Goal: Task Accomplishment & Management: Manage account settings

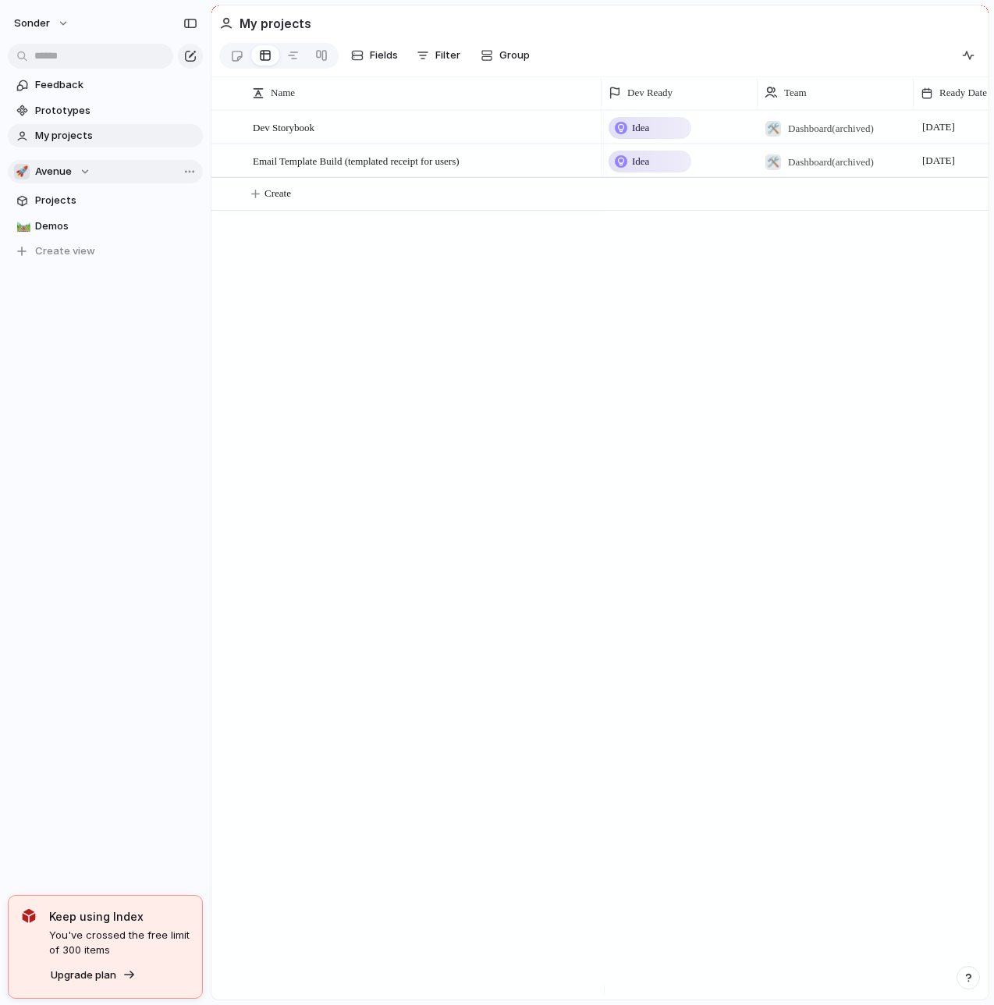
click at [94, 165] on button "🚀 Avenue" at bounding box center [105, 171] width 195 height 23
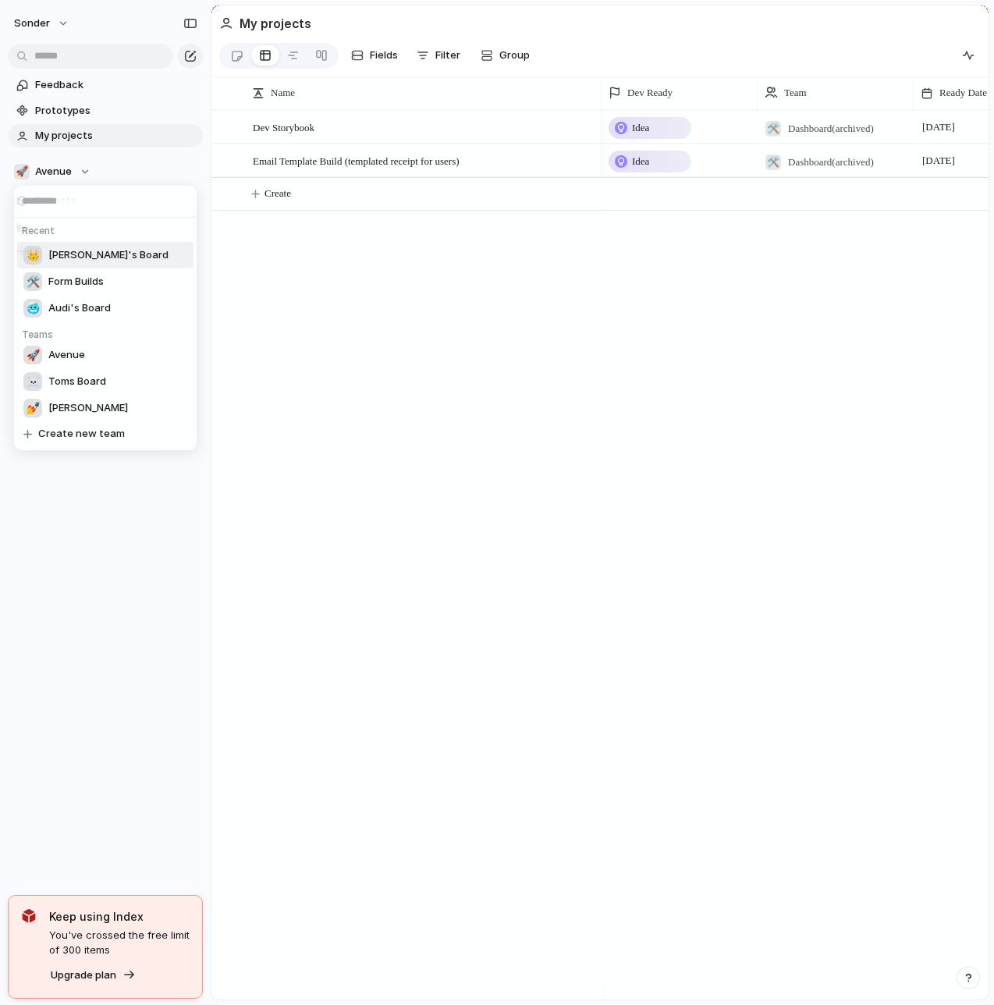
click at [73, 254] on span "Nafis's Board" at bounding box center [108, 255] width 120 height 16
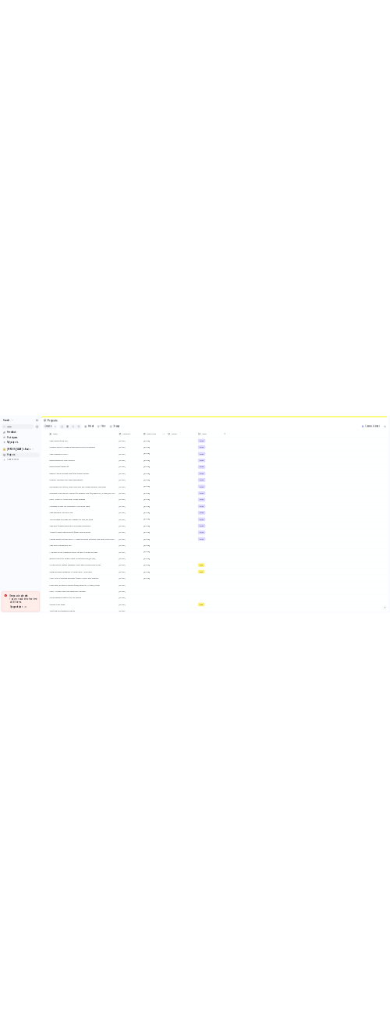
scroll to position [125, 0]
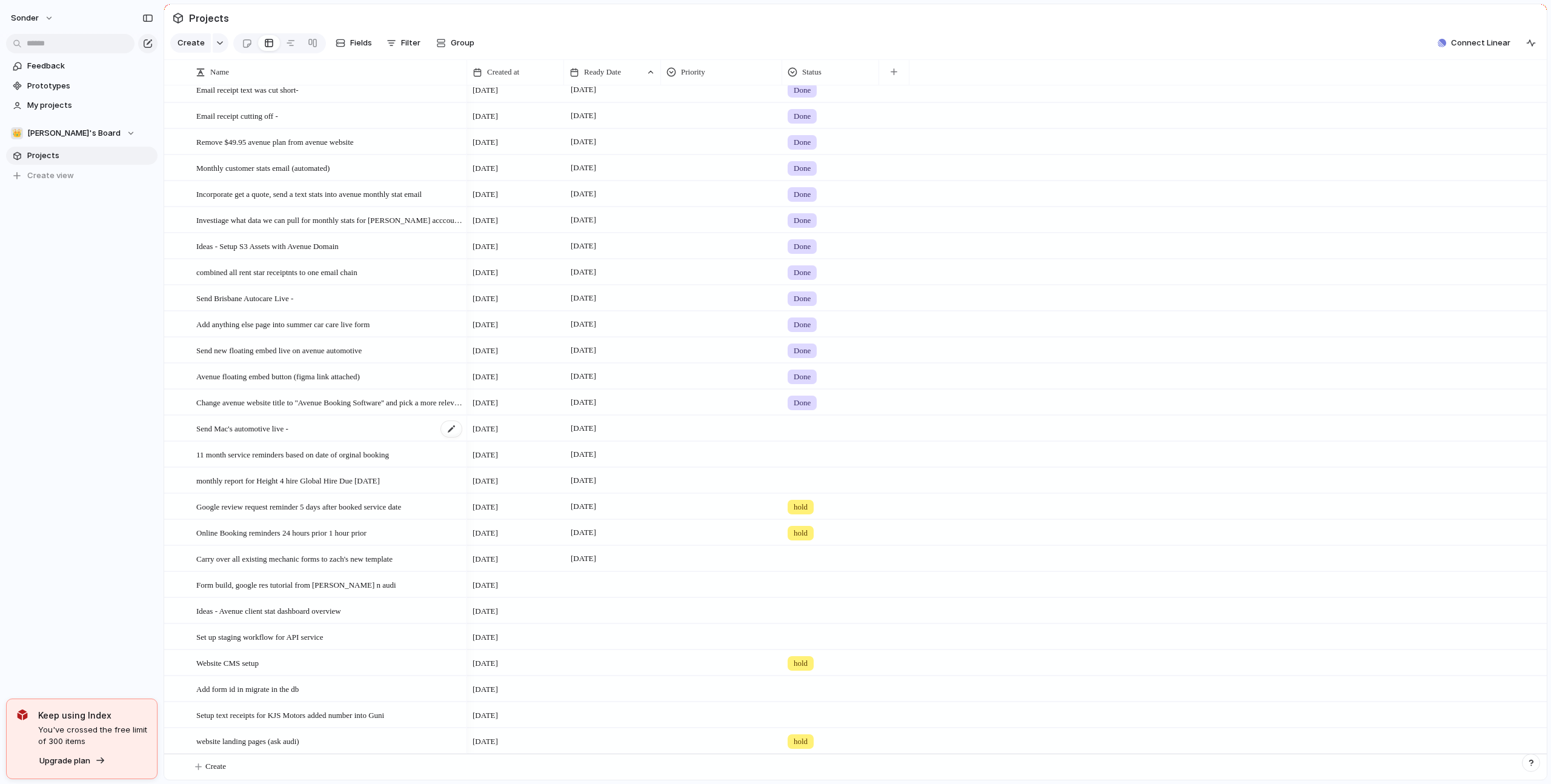
click at [272, 427] on span "Send Mac's automotive live -" at bounding box center [242, 428] width 92 height 14
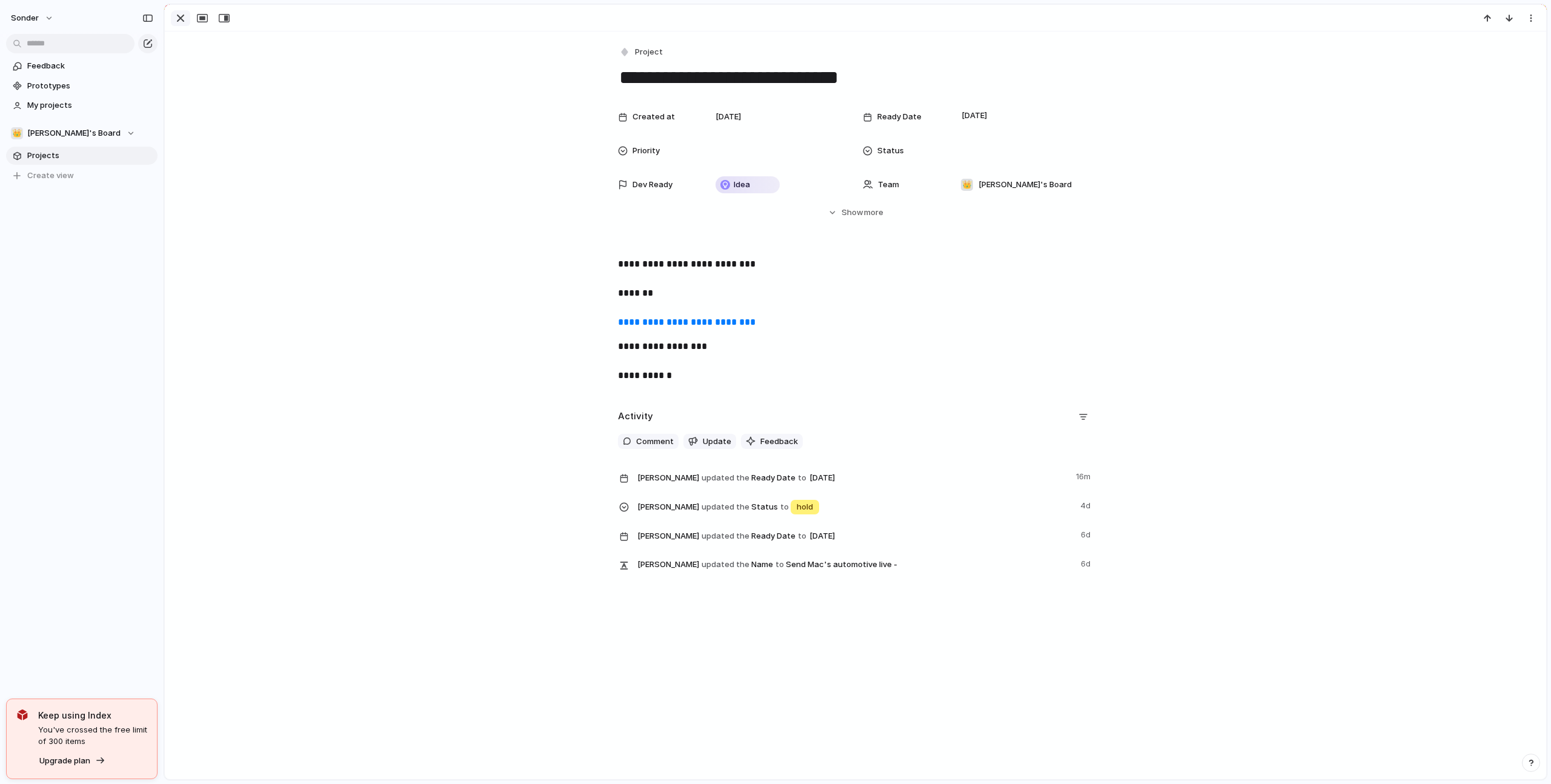
click at [178, 14] on div "button" at bounding box center [180, 18] width 15 height 15
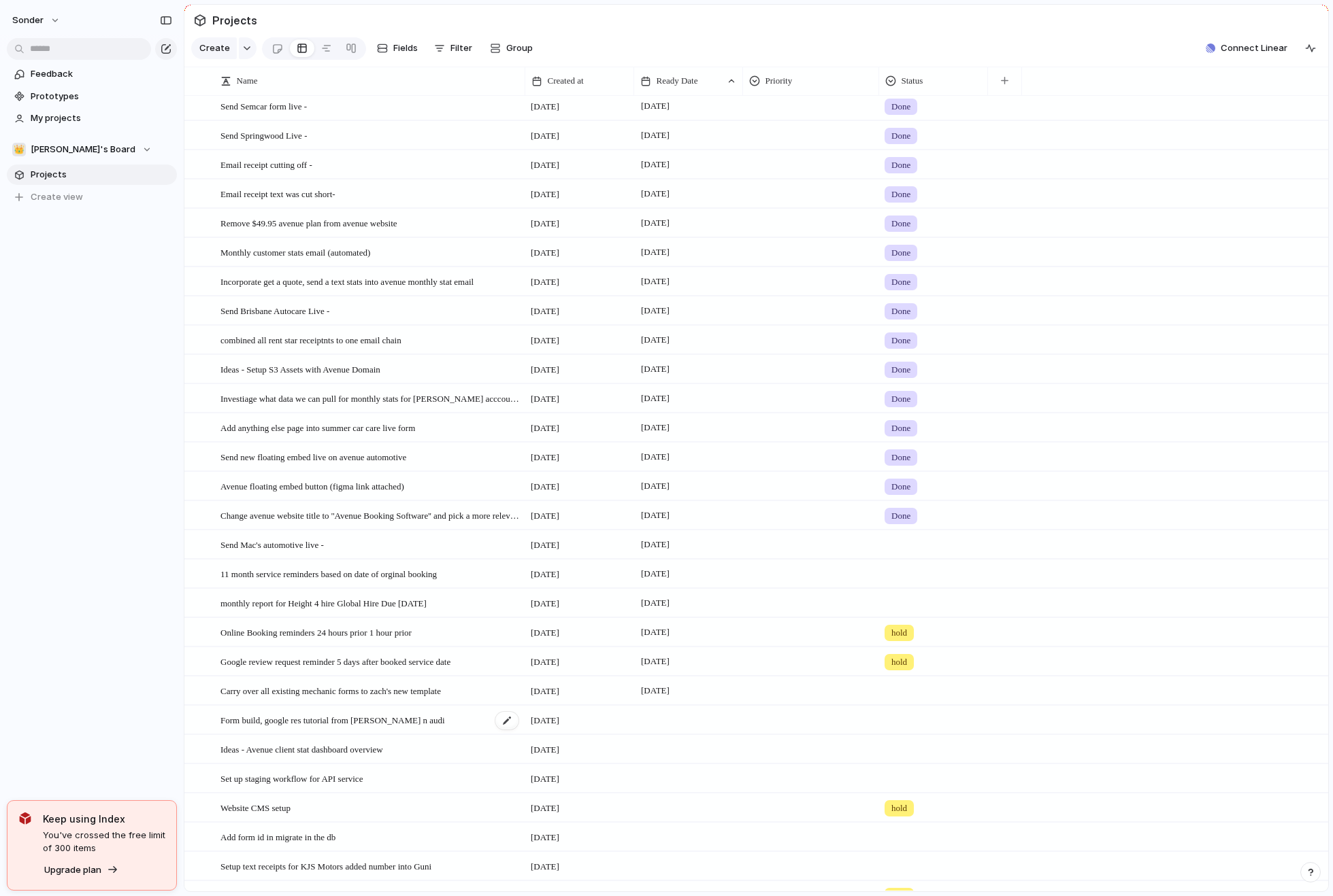
scroll to position [92, 0]
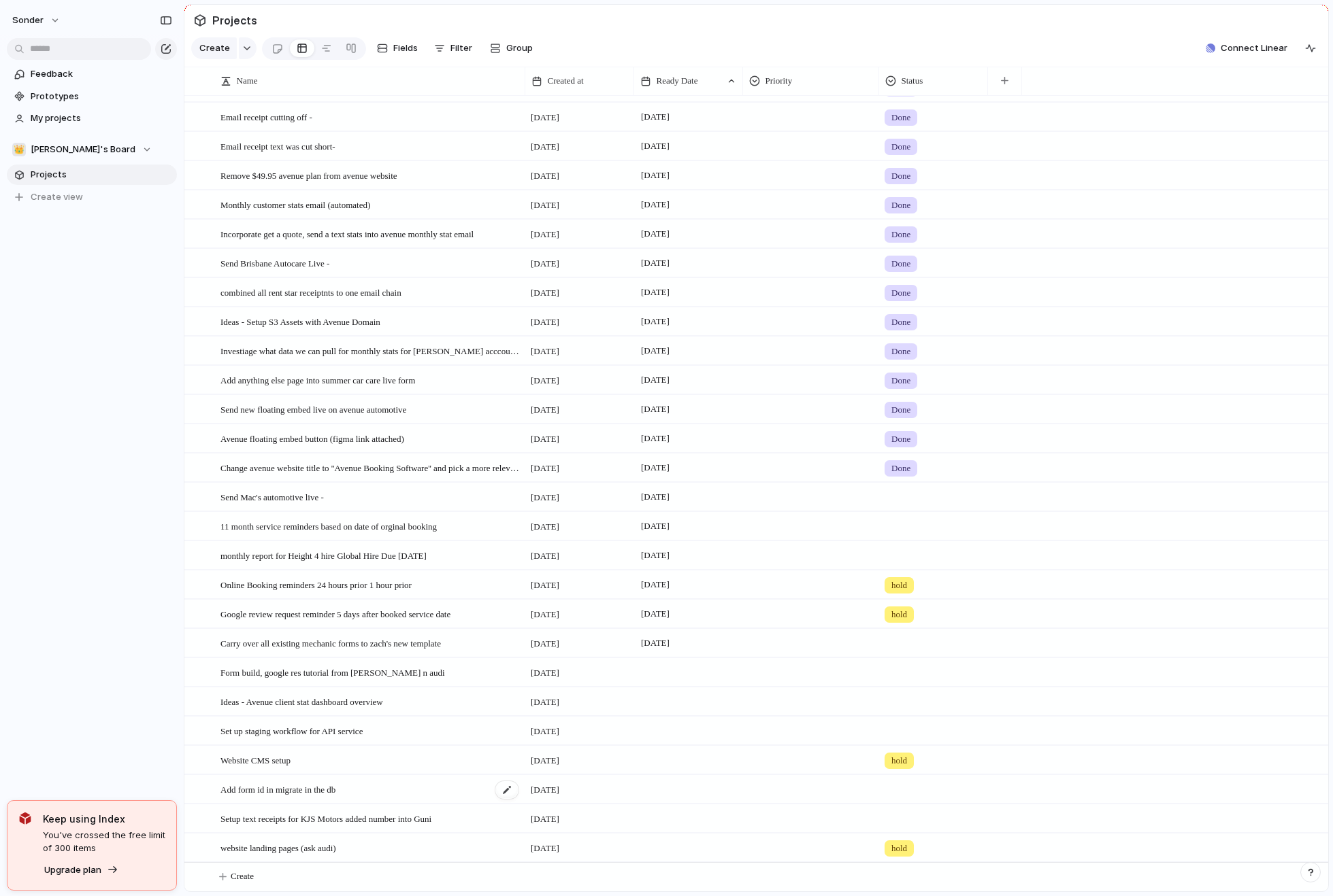
click at [385, 784] on div "Add form id in migrate in the db" at bounding box center [370, 790] width 299 height 28
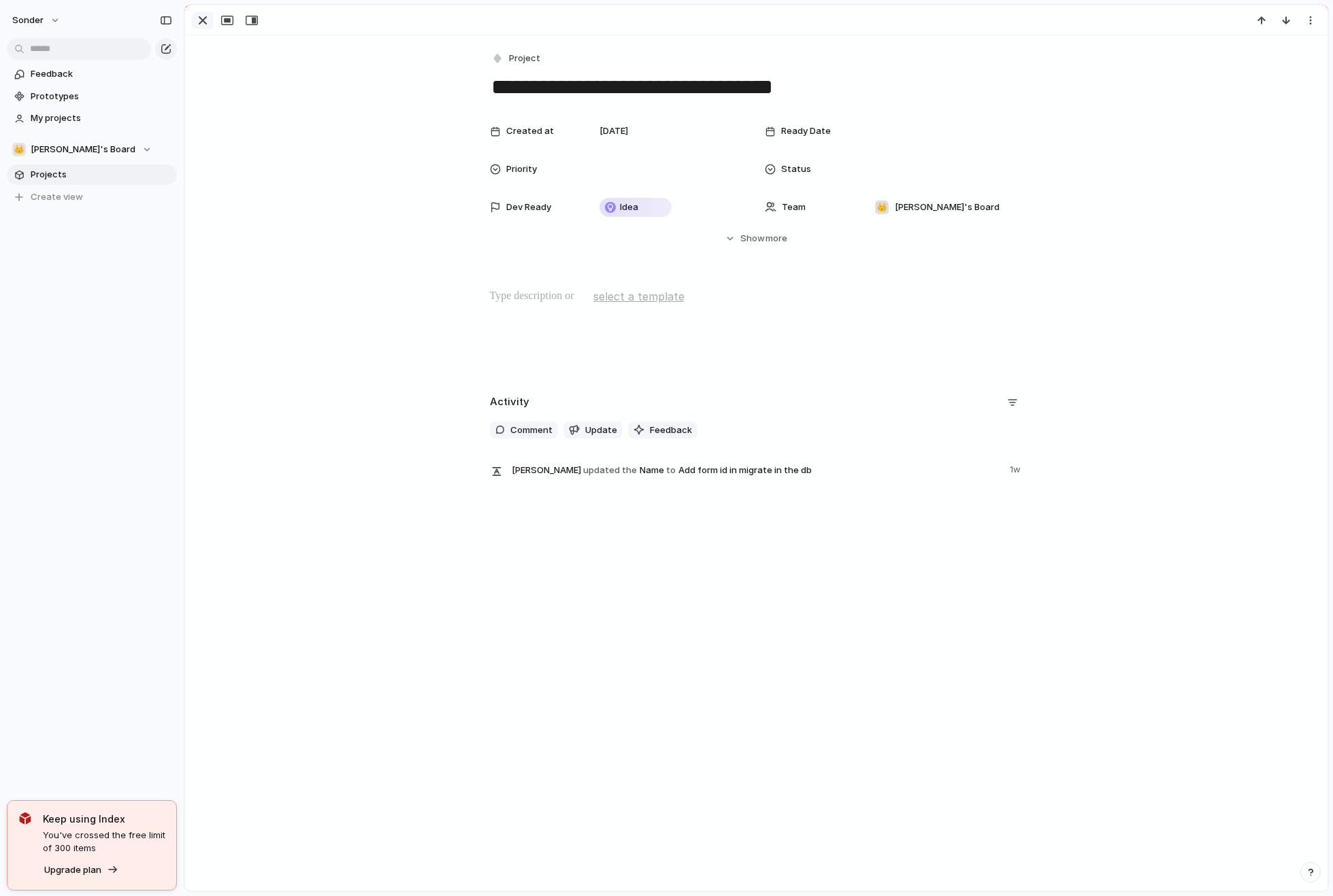
click at [201, 24] on div "button" at bounding box center [202, 20] width 17 height 17
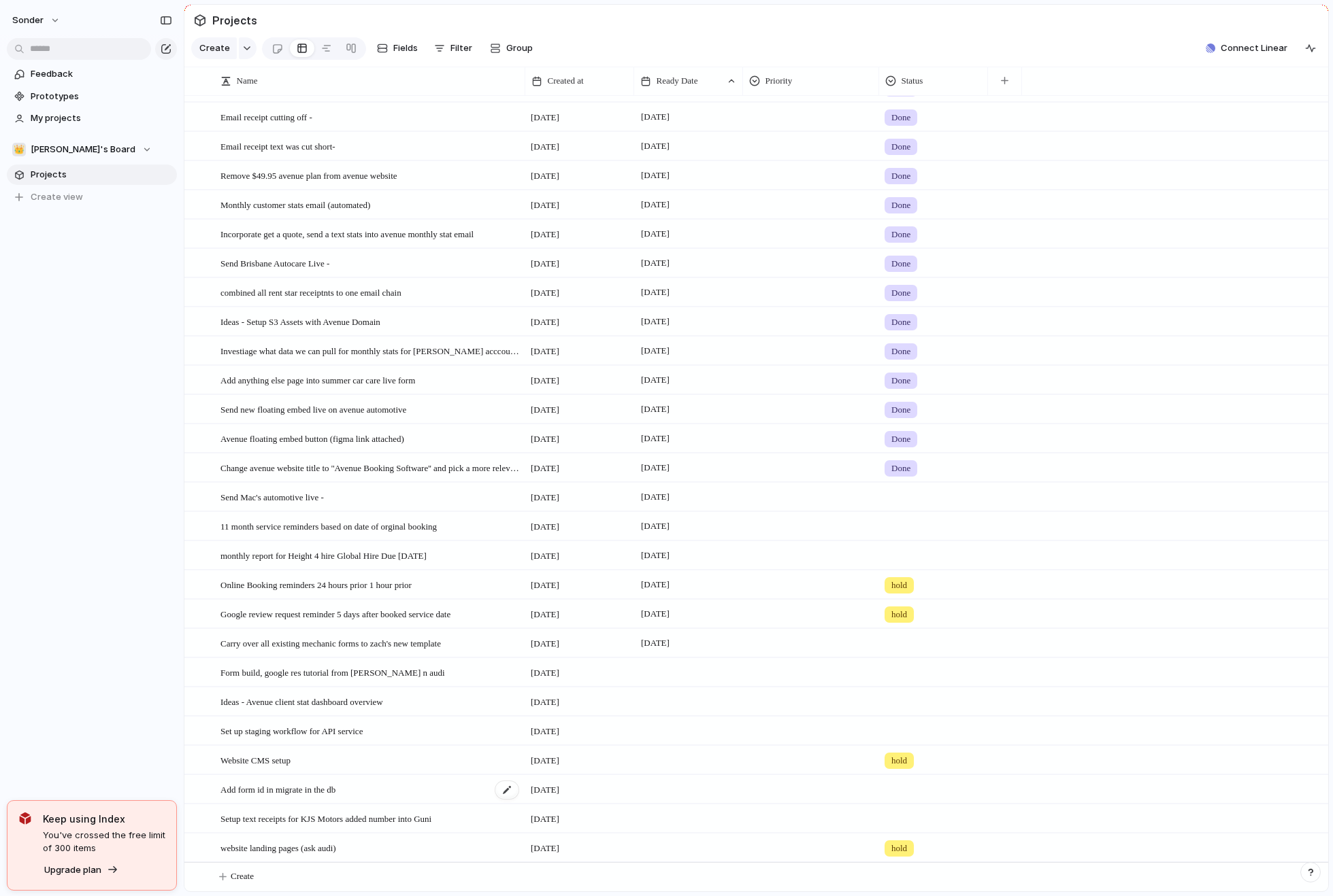
click at [336, 791] on span "Add form id in migrate in the db" at bounding box center [278, 790] width 115 height 16
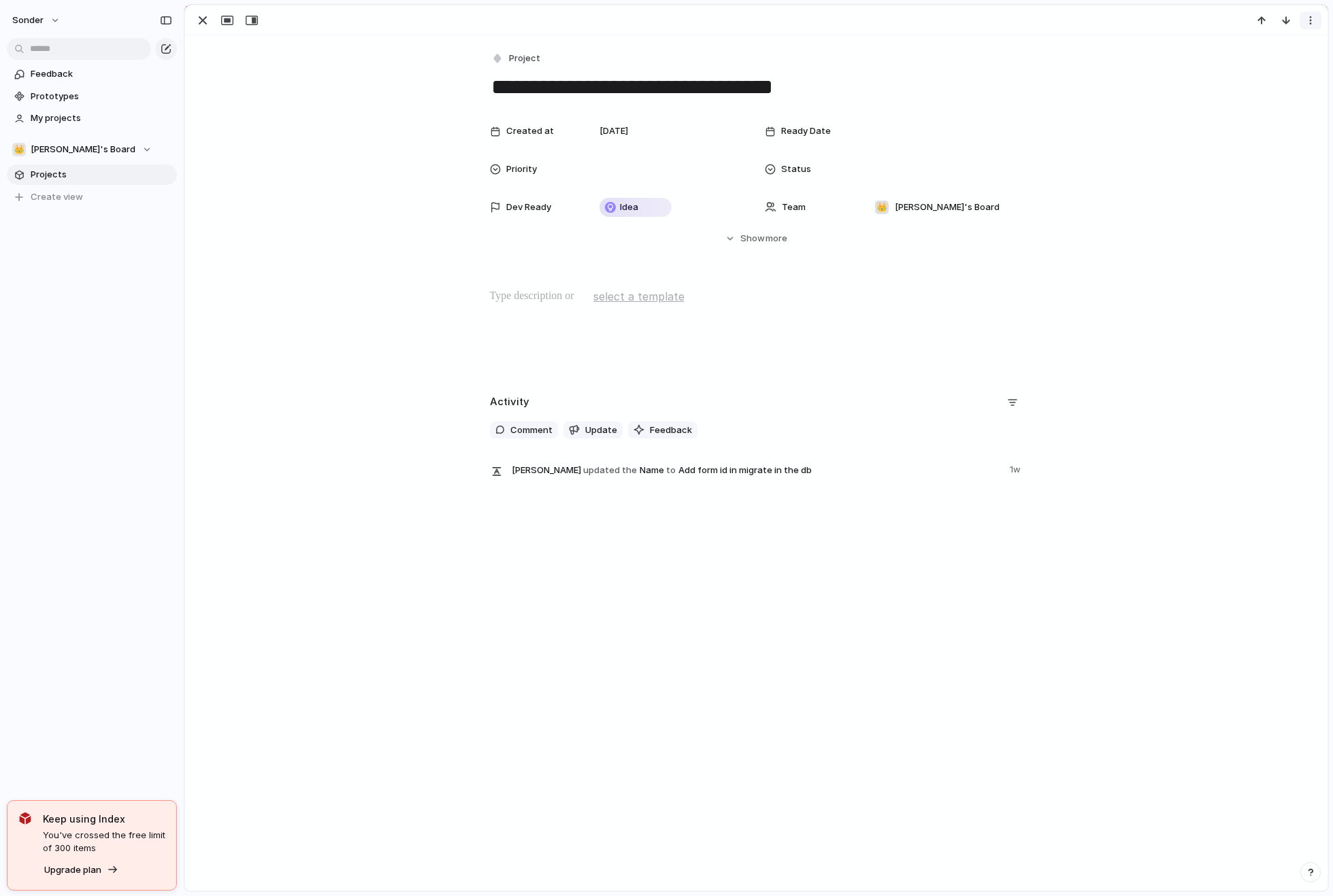
click at [866, 24] on div "button" at bounding box center [1310, 20] width 10 height 10
click at [866, 68] on li "Delete" at bounding box center [1268, 71] width 102 height 22
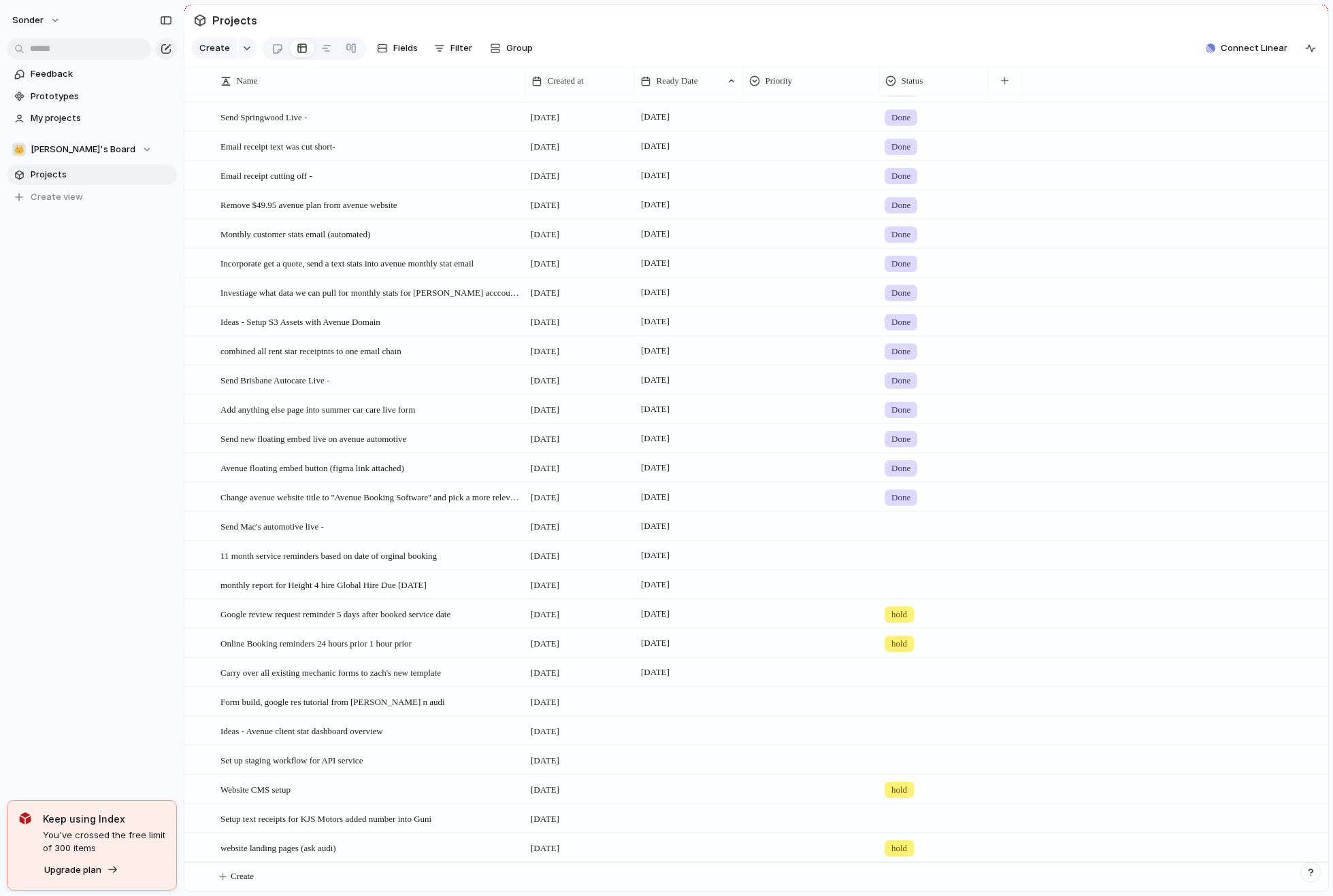
scroll to position [64, 0]
click at [357, 760] on span "Set up staging workflow for API service" at bounding box center [291, 760] width 142 height 16
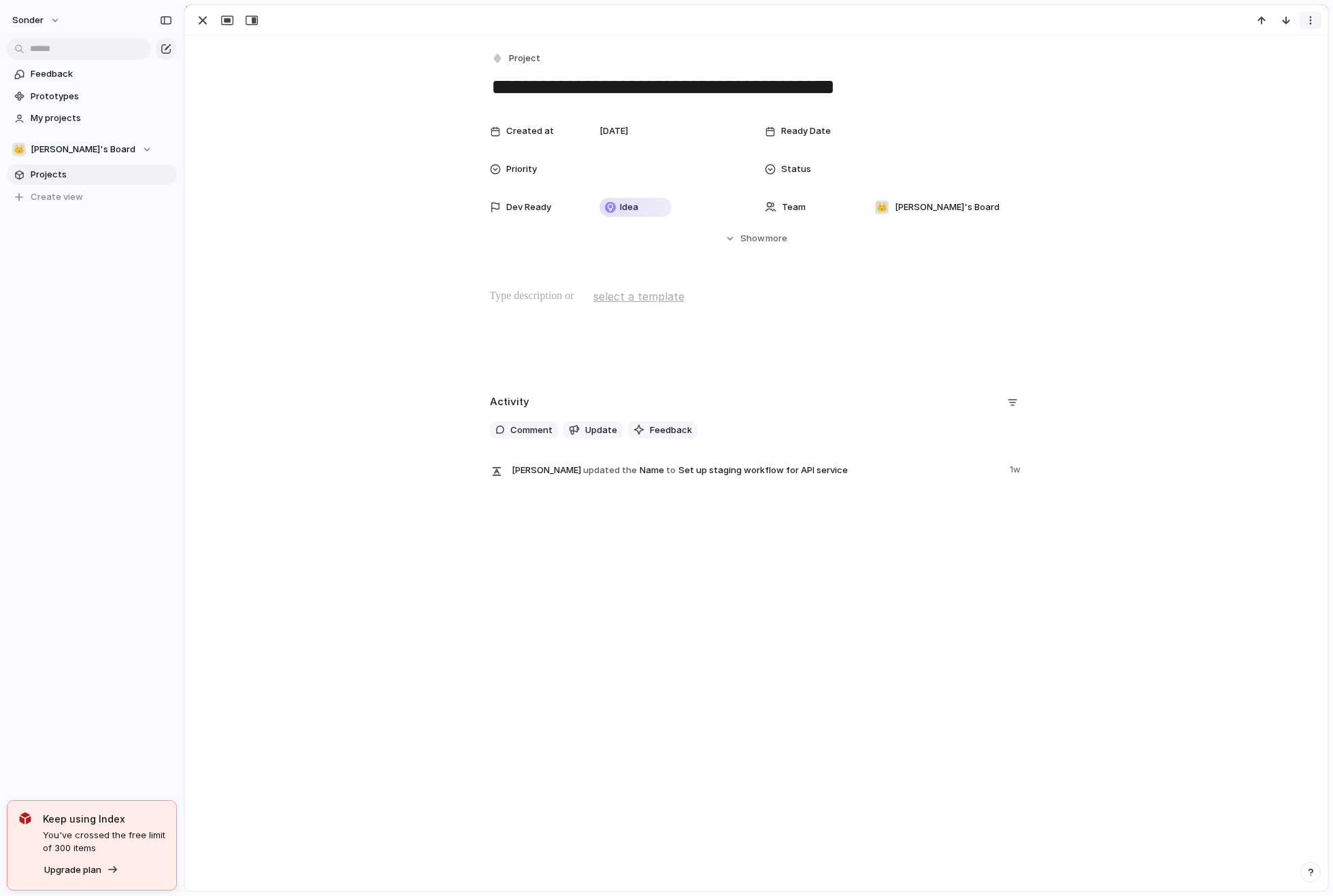
click at [866, 19] on button "button" at bounding box center [1309, 20] width 22 height 17
click at [866, 77] on span "Delete" at bounding box center [1251, 71] width 29 height 14
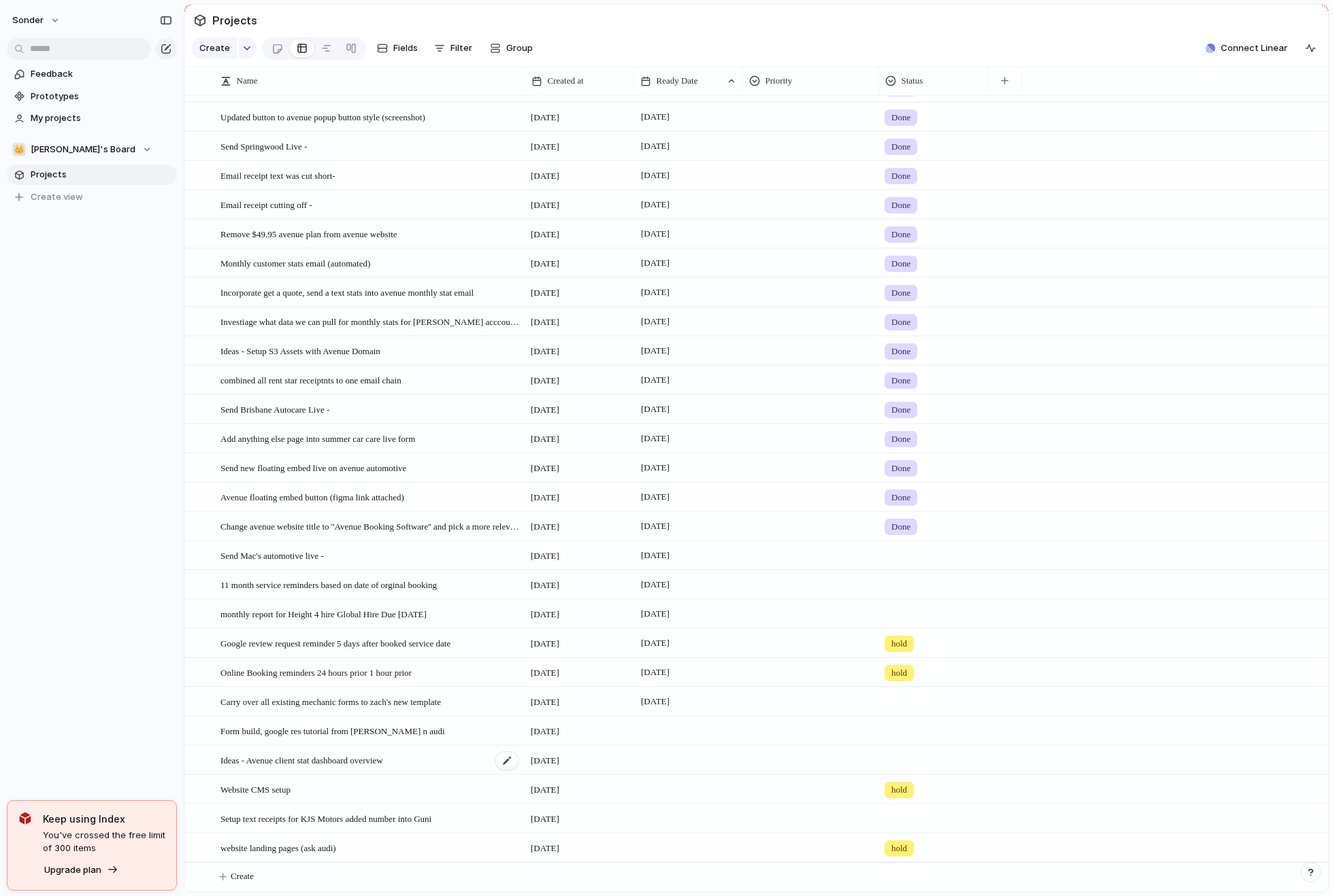
click at [383, 760] on span "Ideas - Avenue client stat dashboard overview" at bounding box center [302, 760] width 162 height 16
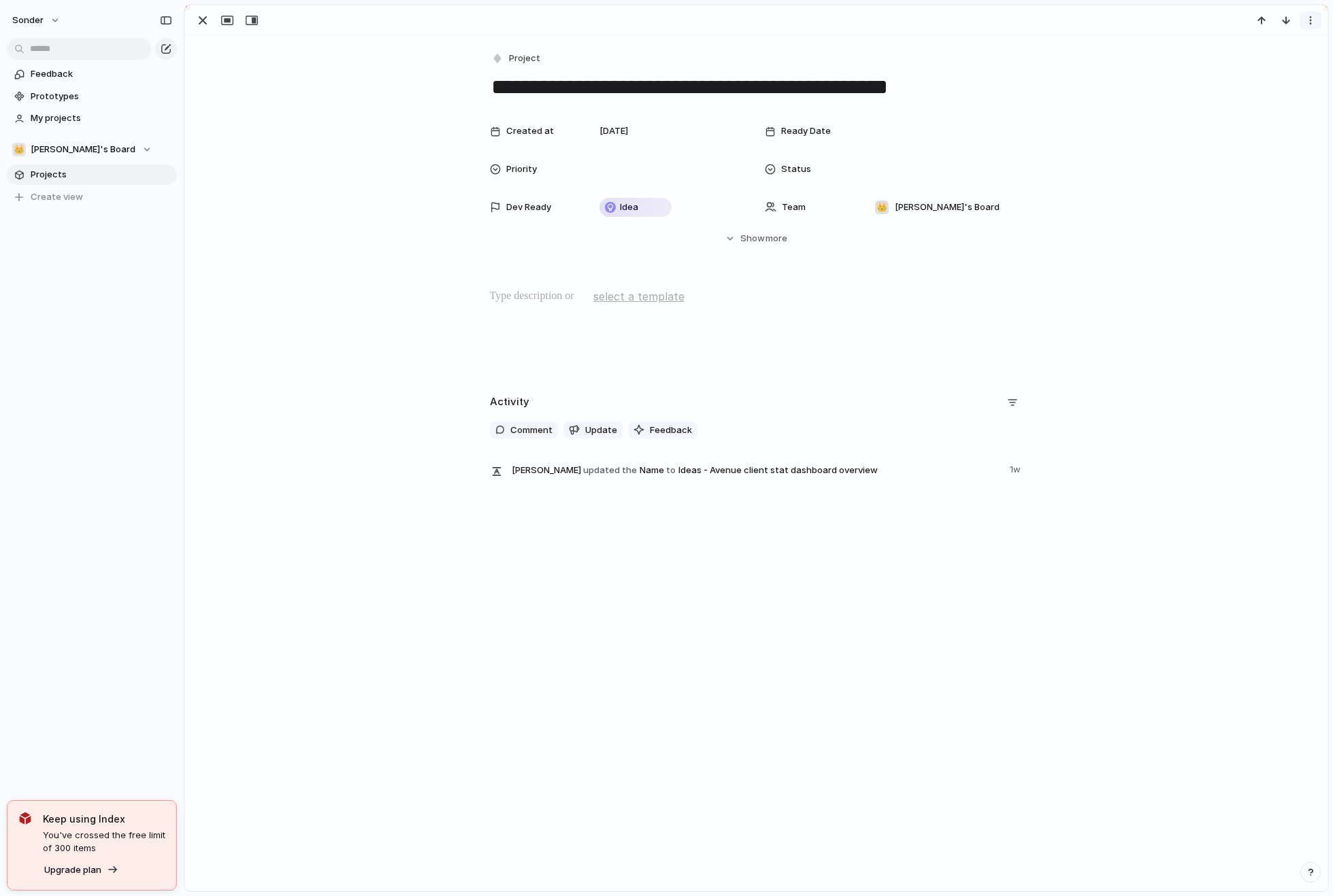
click at [866, 29] on button "button" at bounding box center [1309, 20] width 22 height 17
click at [866, 71] on li "Delete" at bounding box center [1268, 71] width 102 height 22
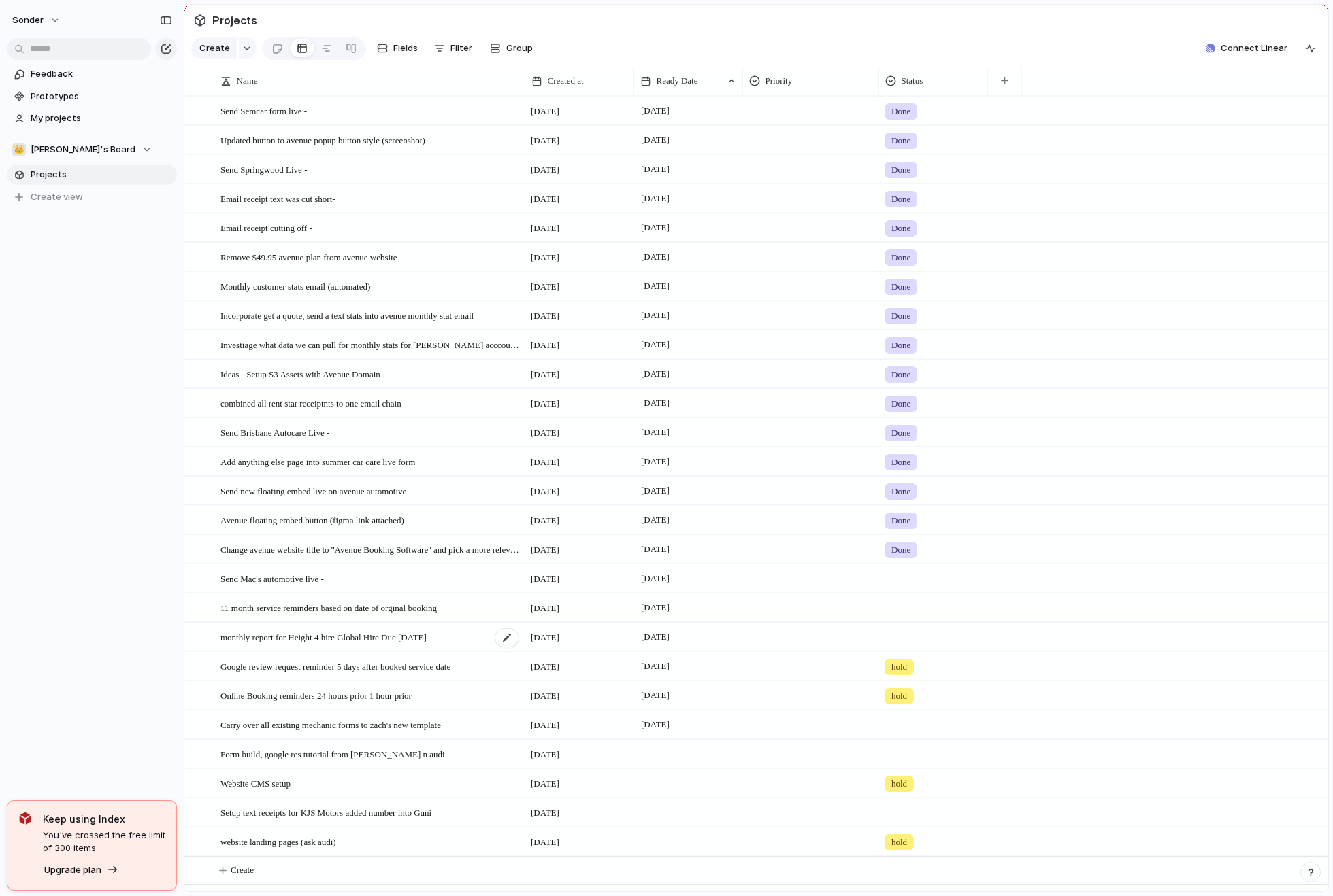
click at [426, 645] on span "monthly report for Height 4 hire Global Hire Due 21st of October" at bounding box center [323, 637] width 206 height 16
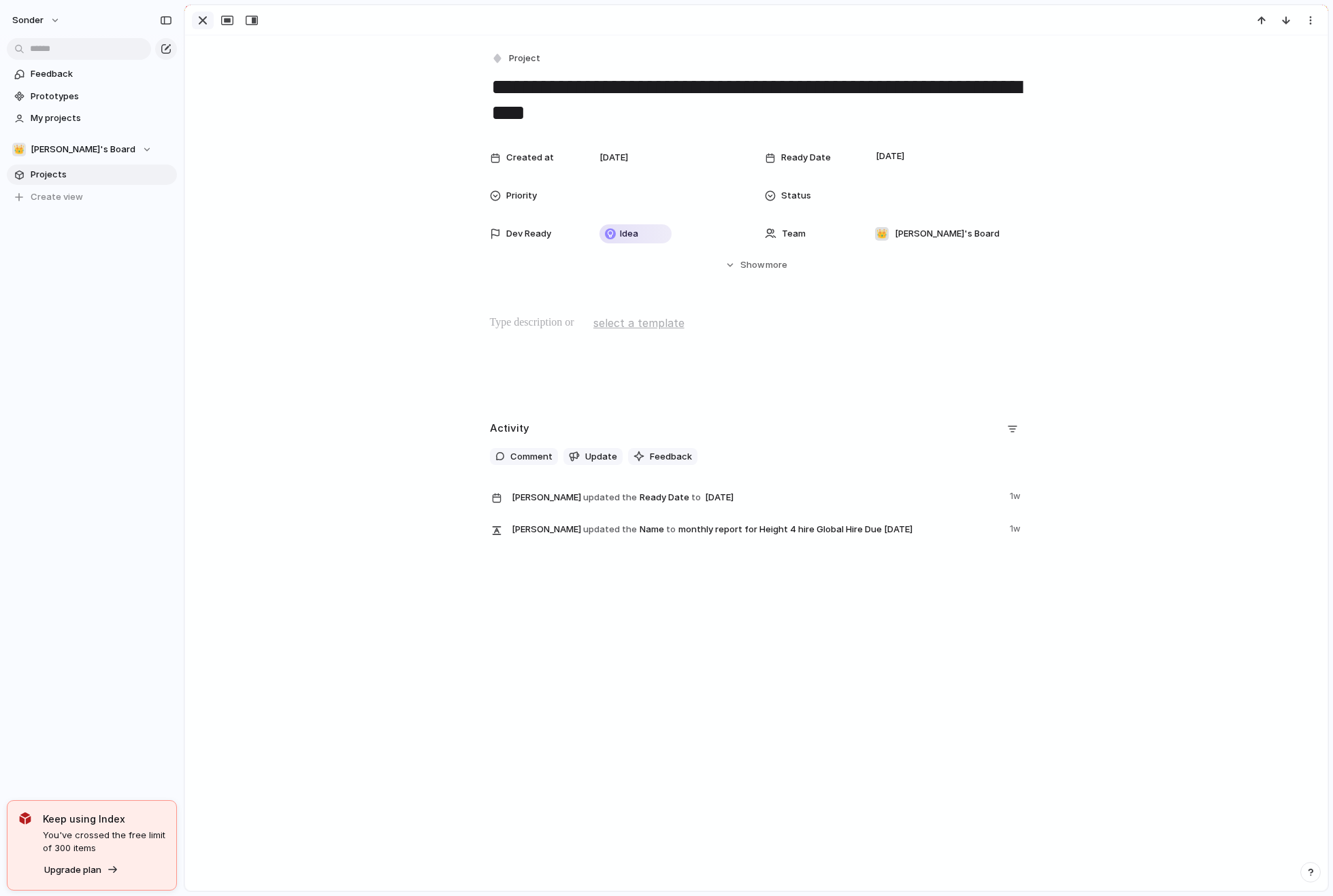
click at [201, 24] on div "button" at bounding box center [202, 20] width 17 height 17
